Goal: Complete application form

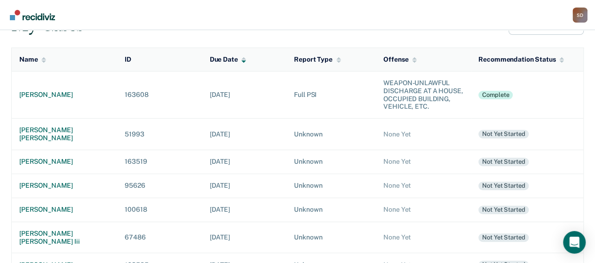
scroll to position [94, 0]
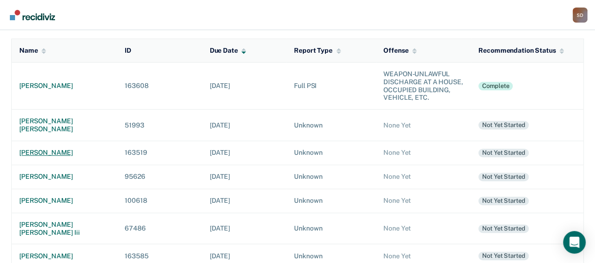
click at [47, 149] on div "[PERSON_NAME]" at bounding box center [64, 153] width 90 height 8
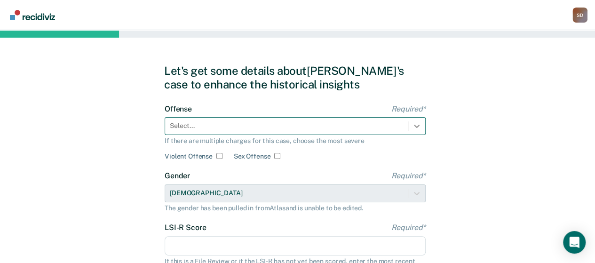
click at [417, 124] on div "Select..." at bounding box center [295, 126] width 261 height 18
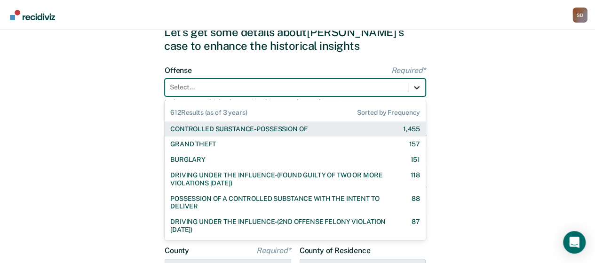
scroll to position [40, 0]
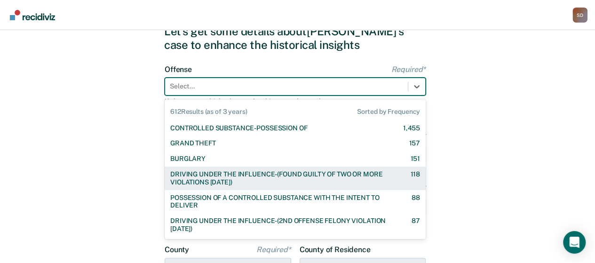
click at [323, 175] on div "DRIVING UNDER THE INFLUENCE-(FOUND GUILTY OF TWO OR MORE VIOLATIONS [DATE])" at bounding box center [281, 178] width 223 height 16
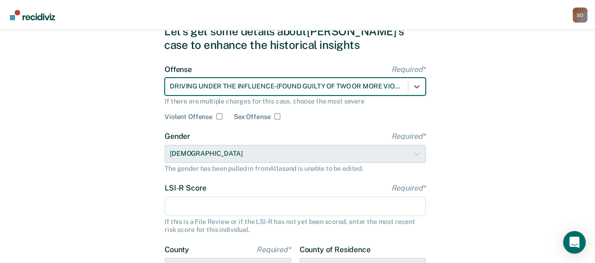
scroll to position [87, 0]
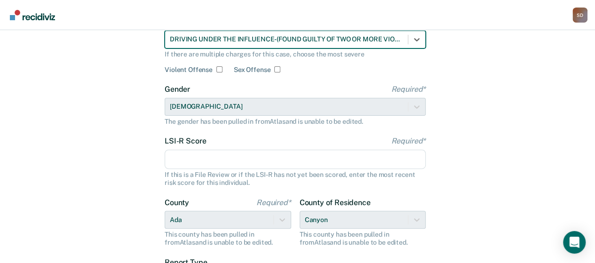
click at [260, 164] on input "LSI-R Score Required*" at bounding box center [295, 160] width 261 height 20
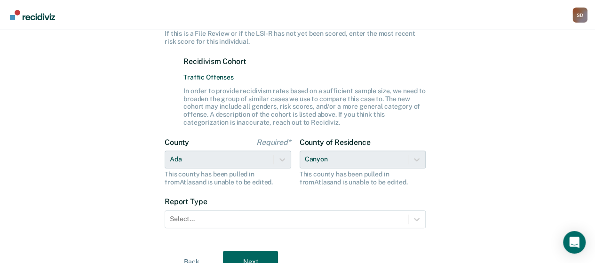
scroll to position [271, 0]
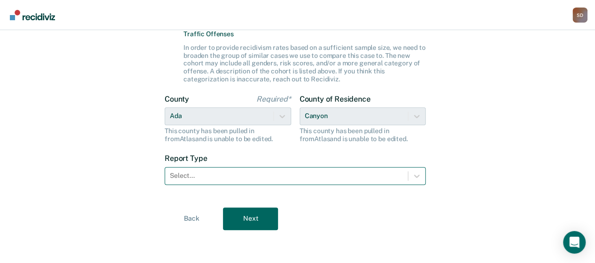
type input "27"
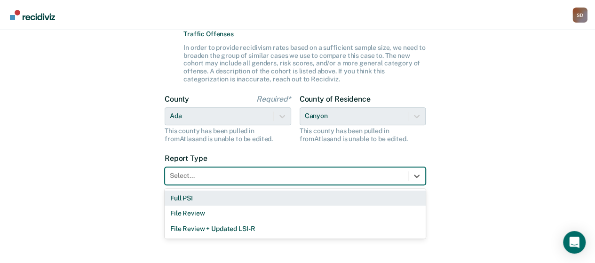
click at [257, 167] on div "Select..." at bounding box center [295, 176] width 261 height 18
click at [244, 198] on div "Full PSI" at bounding box center [295, 198] width 261 height 16
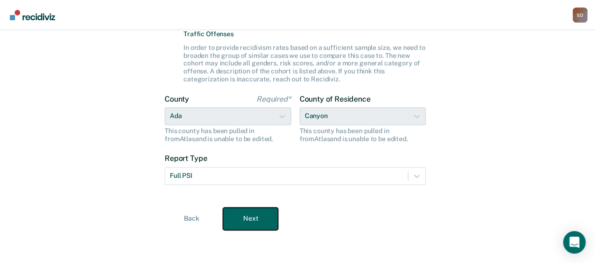
click at [249, 221] on button "Next" at bounding box center [250, 218] width 55 height 23
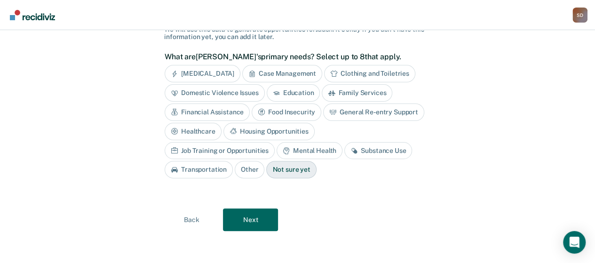
click at [275, 142] on div "Job Training or Opportunities" at bounding box center [220, 150] width 110 height 17
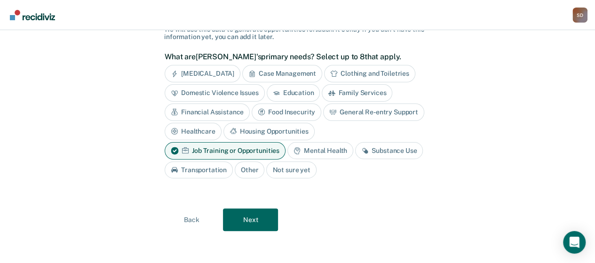
click at [322, 147] on div "Mental Health" at bounding box center [320, 150] width 66 height 17
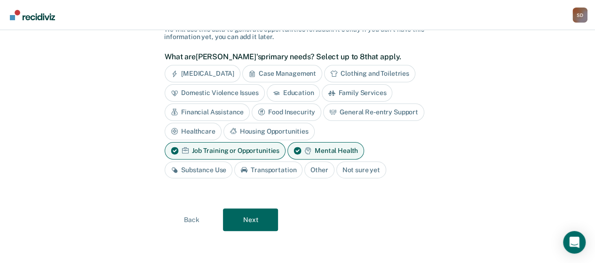
click at [202, 168] on div "Substance Use" at bounding box center [199, 169] width 68 height 17
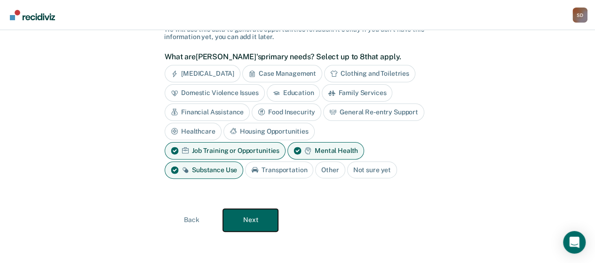
click at [250, 216] on button "Next" at bounding box center [250, 220] width 55 height 23
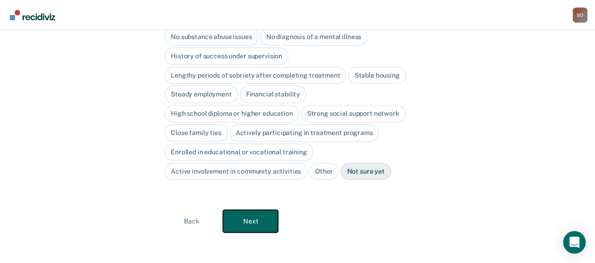
scroll to position [88, 0]
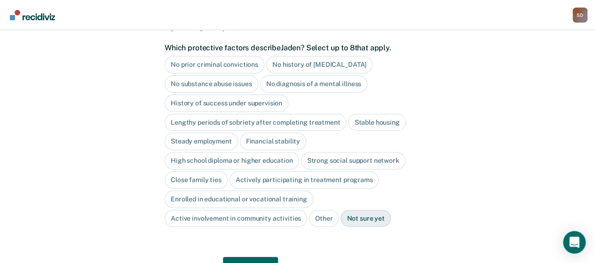
click at [367, 116] on div "Stable housing" at bounding box center [376, 122] width 57 height 17
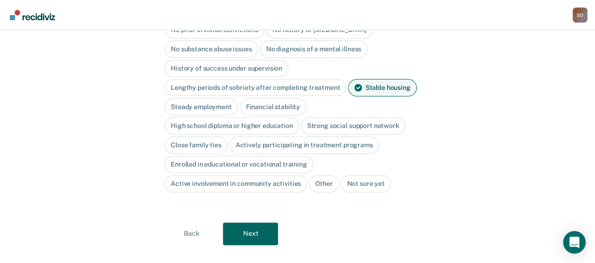
scroll to position [135, 0]
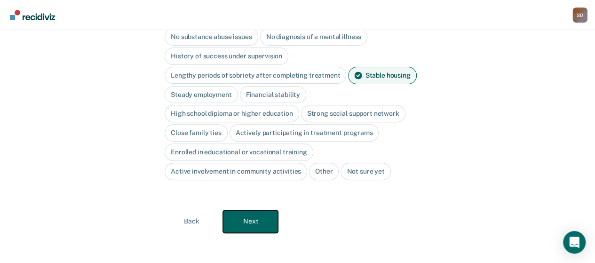
click at [260, 214] on button "Next" at bounding box center [250, 221] width 55 height 23
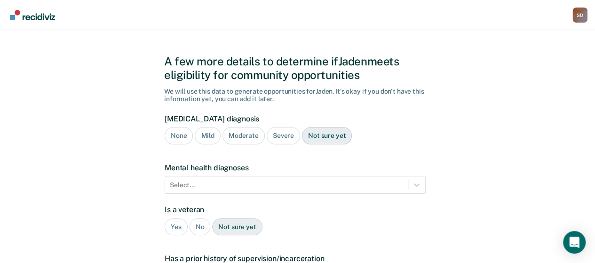
scroll to position [0, 0]
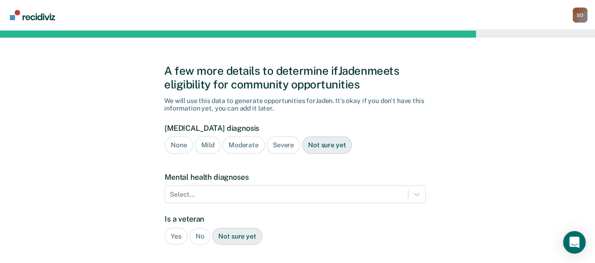
click at [245, 148] on div "Moderate" at bounding box center [243, 144] width 42 height 17
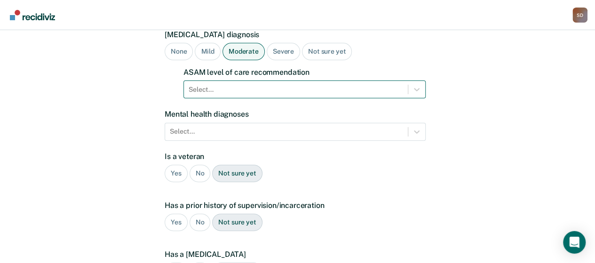
scroll to position [94, 0]
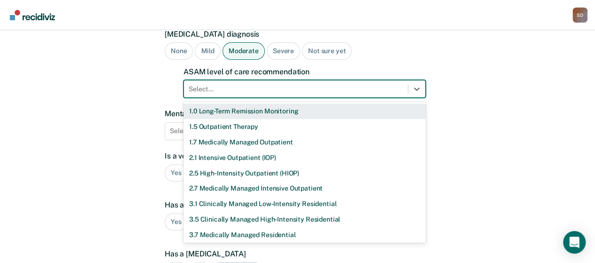
click at [245, 88] on div at bounding box center [296, 89] width 214 height 10
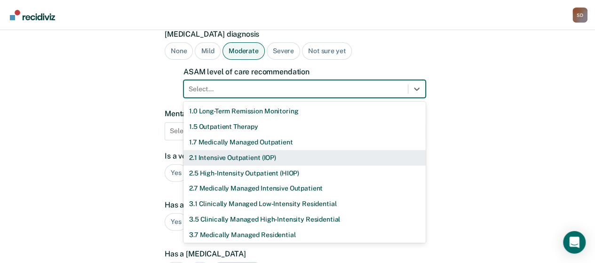
click at [243, 162] on div "2.1 Intensive Outpatient (IOP)" at bounding box center [304, 158] width 242 height 16
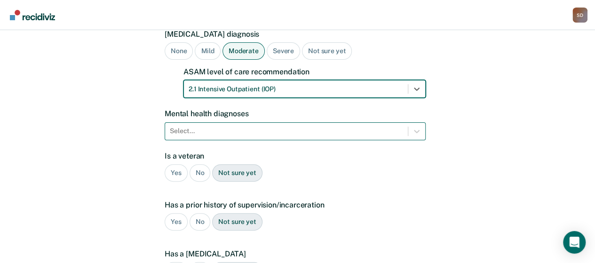
scroll to position [119, 0]
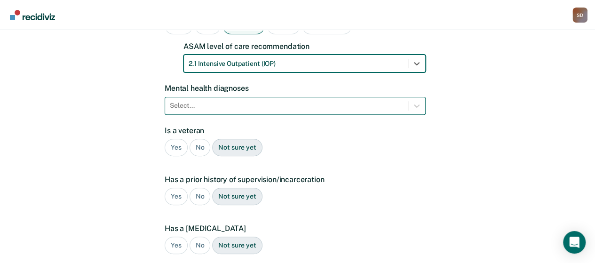
click at [251, 115] on div "Select..." at bounding box center [295, 106] width 261 height 18
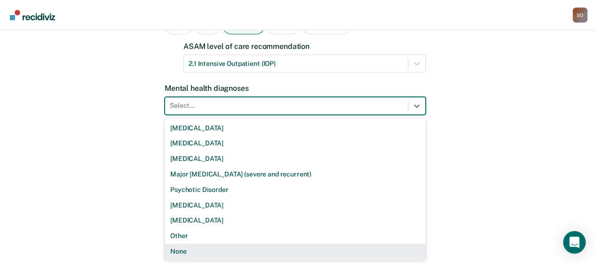
click at [246, 248] on div "None" at bounding box center [295, 252] width 261 height 16
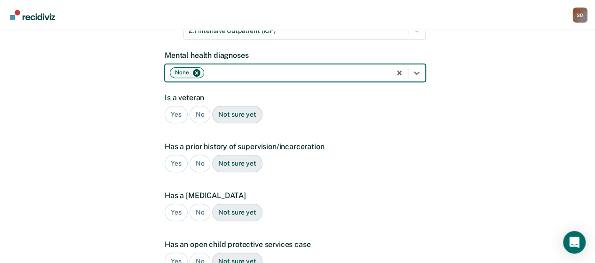
scroll to position [166, 0]
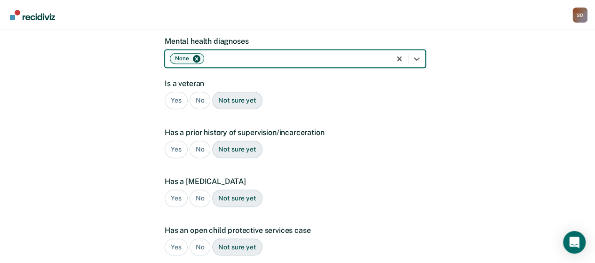
click at [198, 98] on div "No" at bounding box center [200, 100] width 21 height 17
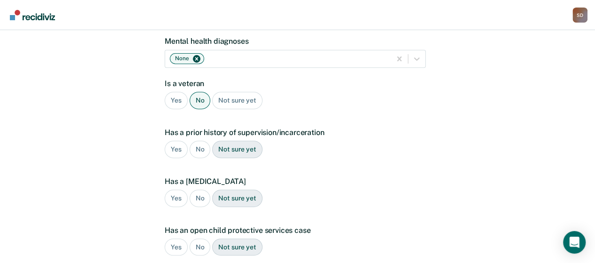
click at [174, 148] on div "Yes" at bounding box center [176, 149] width 23 height 17
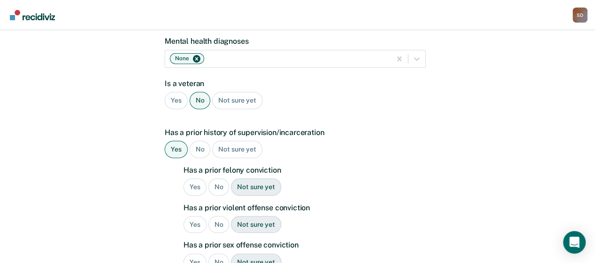
scroll to position [214, 0]
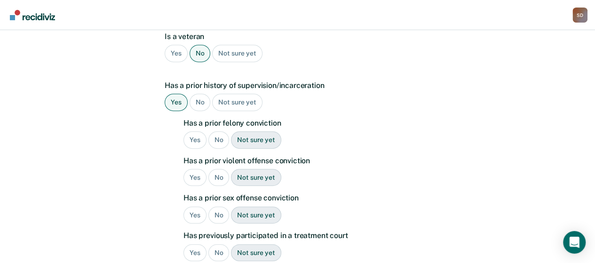
click at [218, 134] on div "No" at bounding box center [218, 139] width 21 height 17
click at [215, 173] on div "No" at bounding box center [218, 177] width 21 height 17
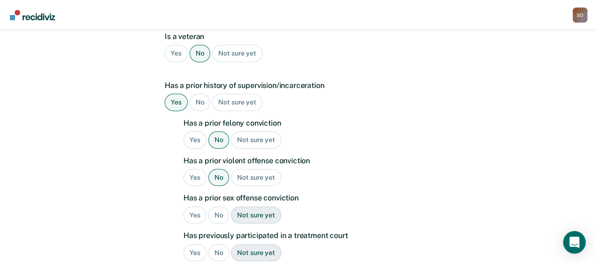
scroll to position [261, 0]
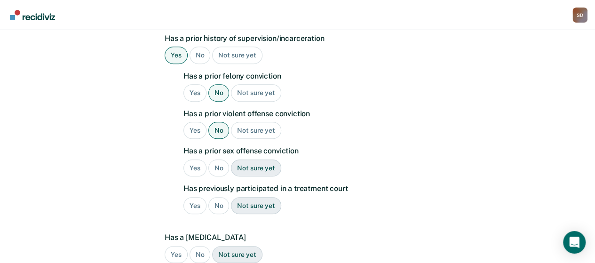
click at [217, 170] on div "No" at bounding box center [218, 167] width 21 height 17
click at [217, 201] on div "No" at bounding box center [218, 205] width 21 height 17
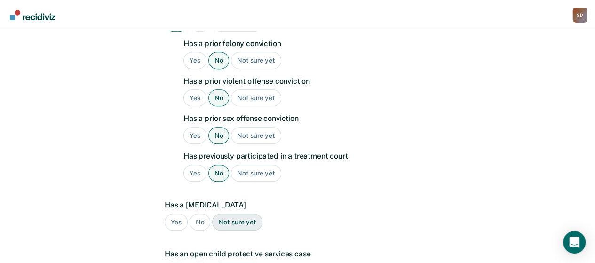
scroll to position [308, 0]
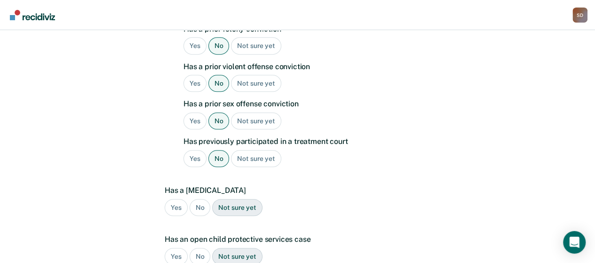
click at [197, 202] on div "No" at bounding box center [200, 207] width 21 height 17
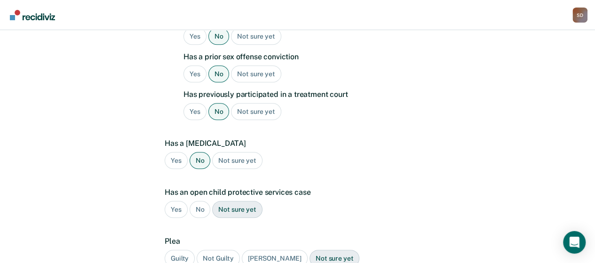
click at [197, 202] on div "No" at bounding box center [200, 209] width 21 height 17
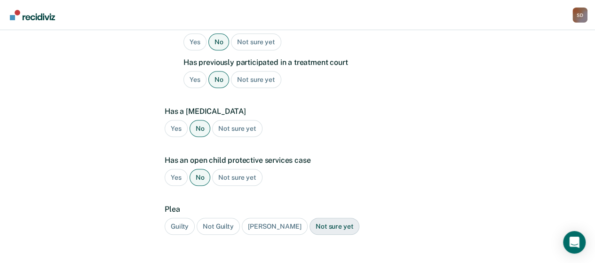
scroll to position [402, 0]
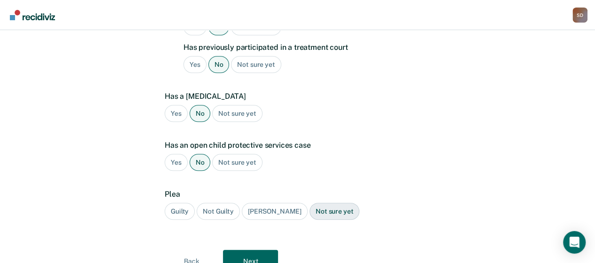
drag, startPoint x: 170, startPoint y: 203, endPoint x: 213, endPoint y: 227, distance: 48.4
click at [170, 204] on div "Guilty" at bounding box center [180, 211] width 30 height 17
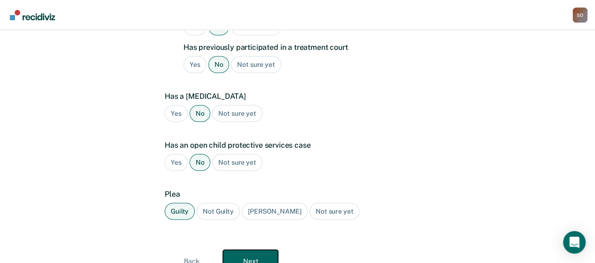
click at [240, 256] on button "Next" at bounding box center [250, 261] width 55 height 23
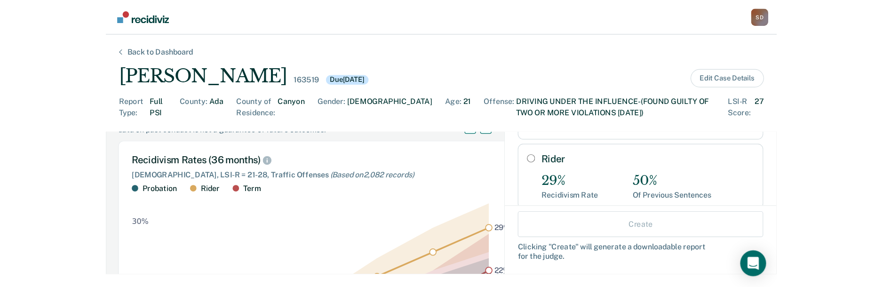
scroll to position [39, 0]
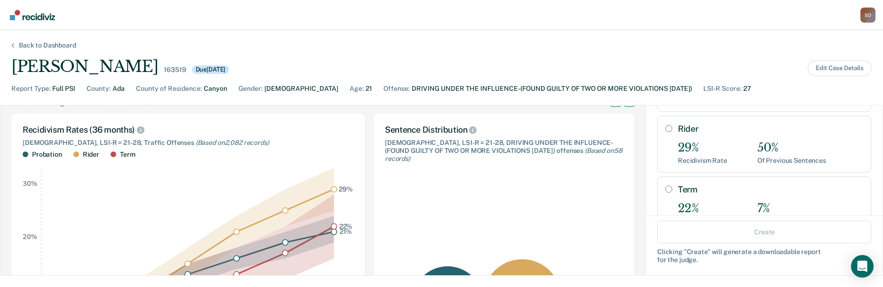
click at [52, 262] on icon ":where(.plot-d6a7b5) { --plot-background: white; display: block; height: auto; …" at bounding box center [188, 262] width 331 height 209
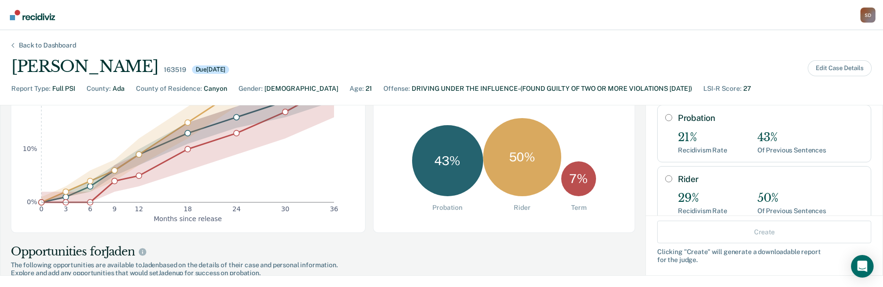
scroll to position [94, 0]
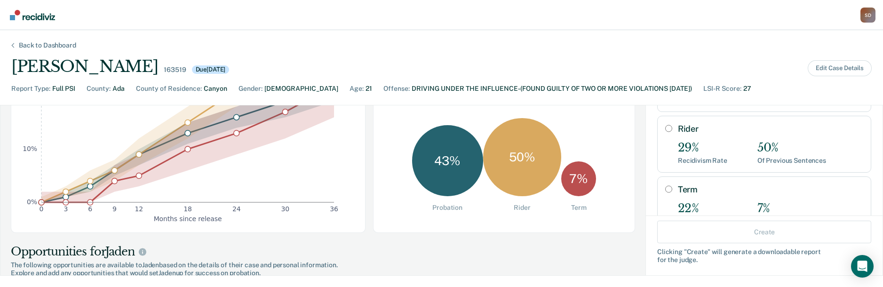
click at [602, 129] on input "Rider" at bounding box center [668, 129] width 7 height 8
radio input "true"
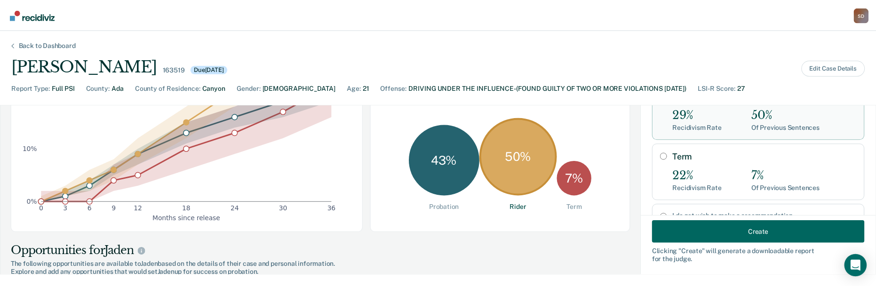
scroll to position [141, 0]
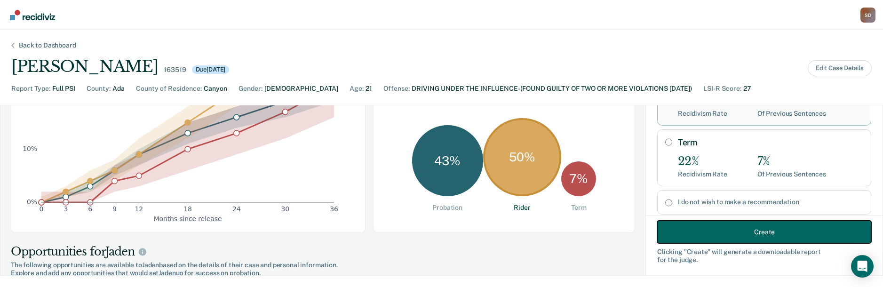
click at [602, 231] on button "Create" at bounding box center [764, 232] width 214 height 23
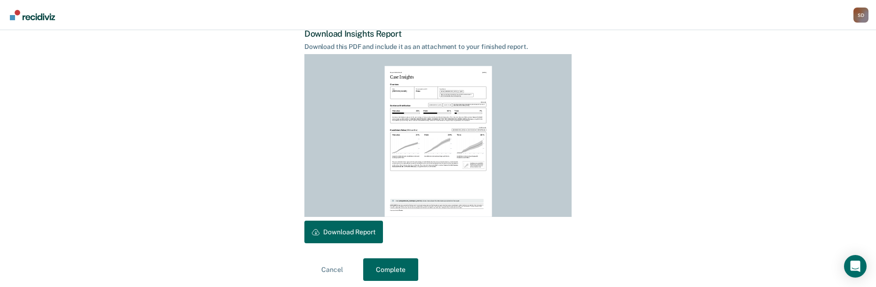
scroll to position [249, 0]
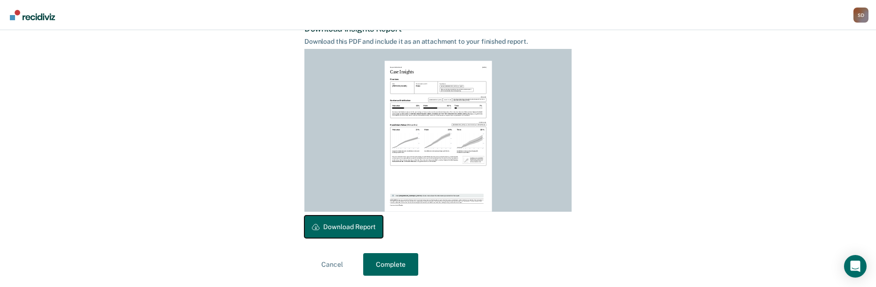
click at [359, 230] on button "Download Report" at bounding box center [343, 226] width 79 height 23
click at [388, 262] on button "Complete" at bounding box center [390, 264] width 55 height 23
